Goal: Task Accomplishment & Management: Use online tool/utility

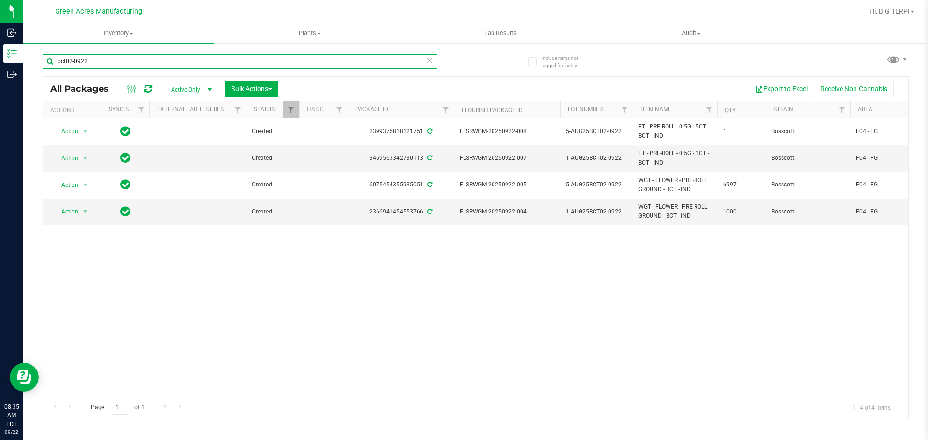
click at [123, 64] on input "bct02-0922" at bounding box center [240, 61] width 395 height 15
type input "b"
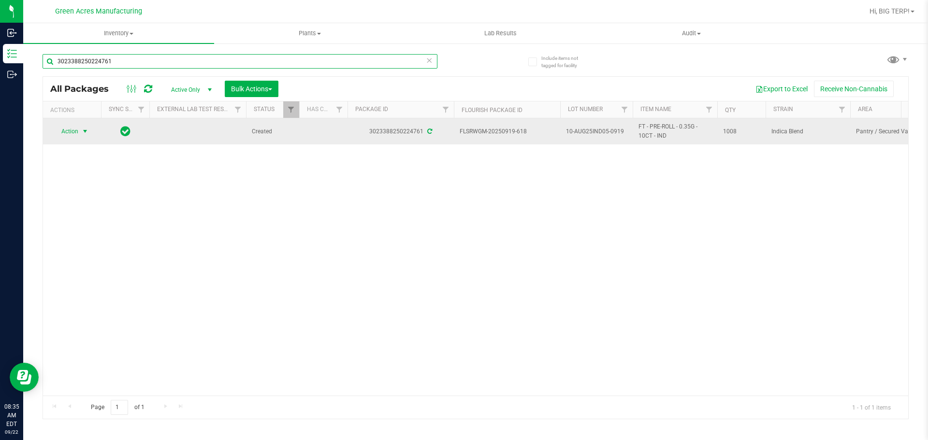
type input "3023388250224761"
click at [83, 134] on span "select" at bounding box center [85, 132] width 8 height 8
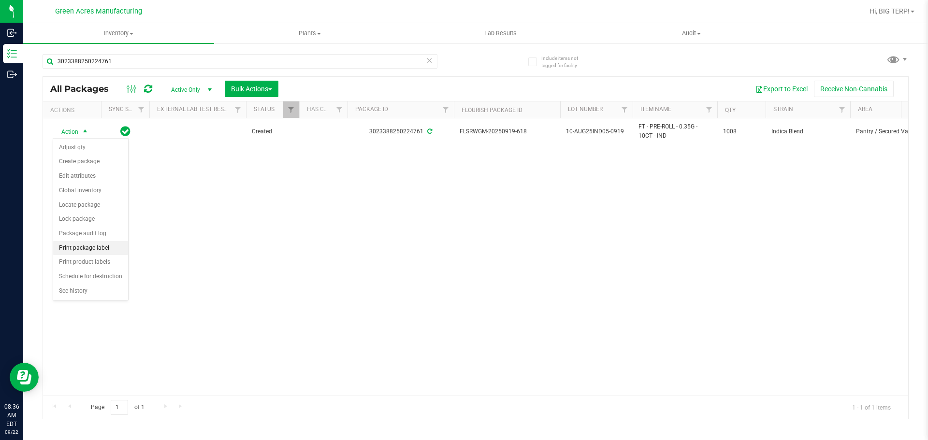
click at [115, 248] on li "Print package label" at bounding box center [90, 248] width 75 height 15
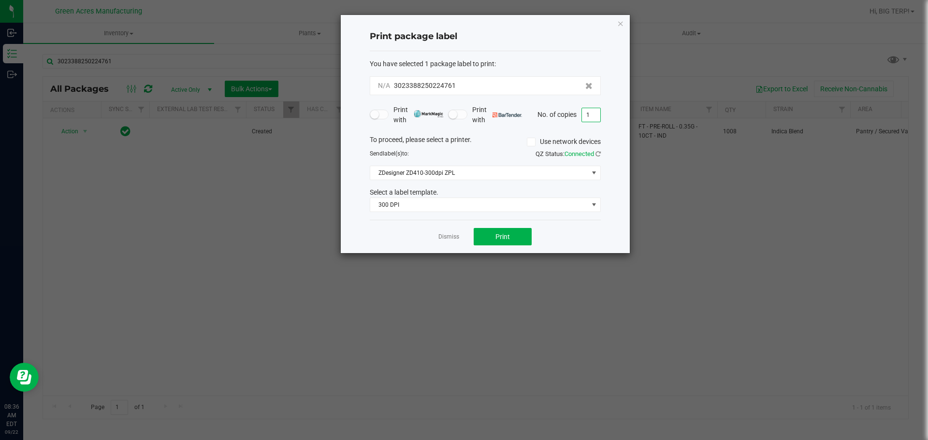
click at [592, 120] on input "1" at bounding box center [591, 115] width 18 height 14
type input "2"
click at [494, 245] on button "Print" at bounding box center [503, 236] width 58 height 17
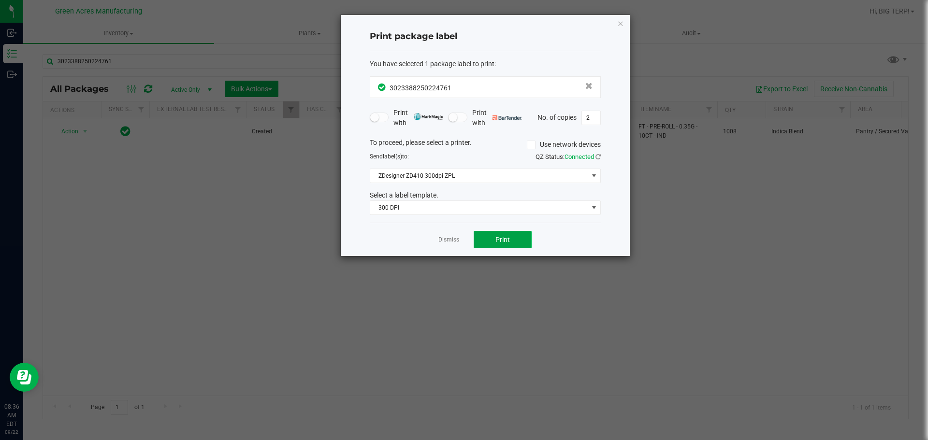
click at [518, 245] on button "Print" at bounding box center [503, 239] width 58 height 17
